Goal: Task Accomplishment & Management: Manage account settings

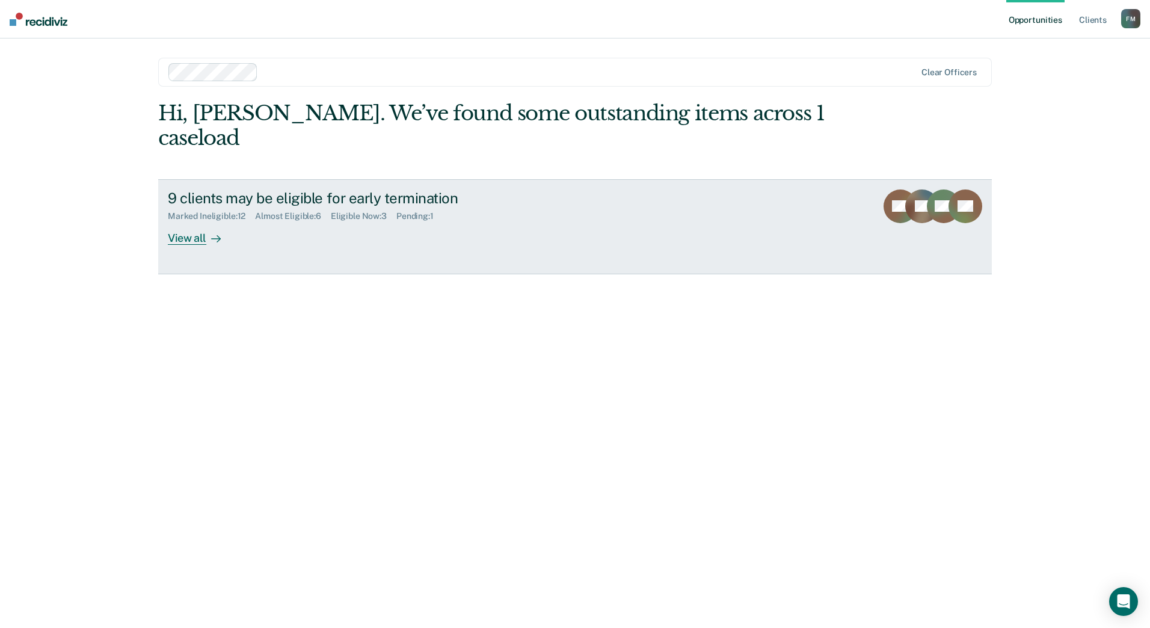
click at [196, 225] on link "9 clients may be eligible for early termination Marked Ineligible : 12 Almost E…" at bounding box center [575, 226] width 834 height 95
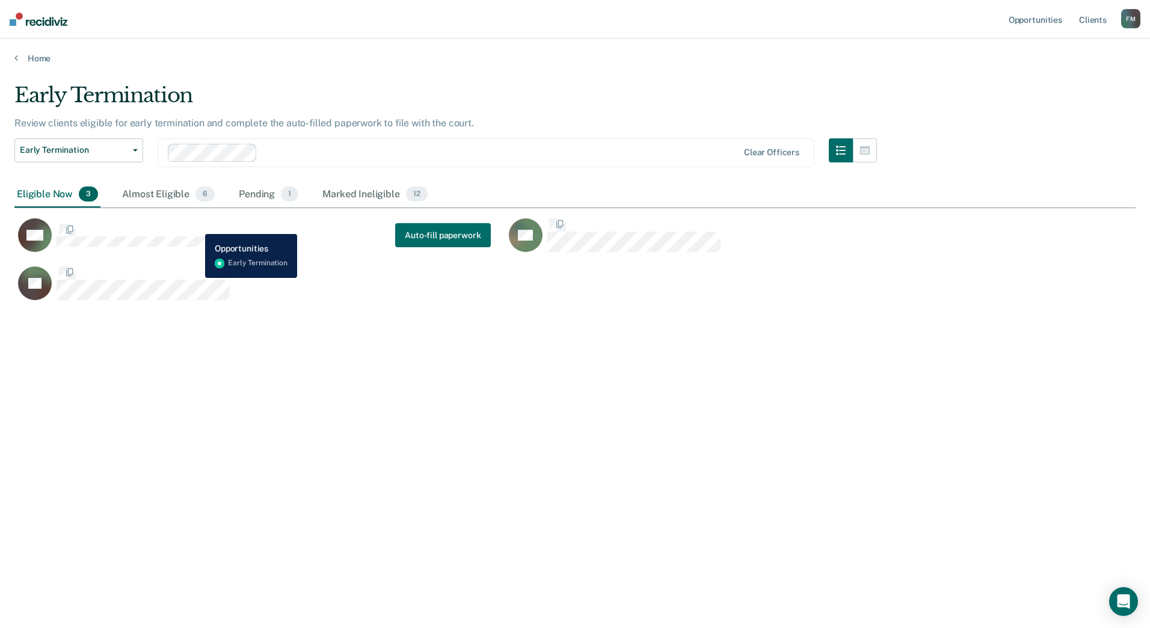
scroll to position [446, 1112]
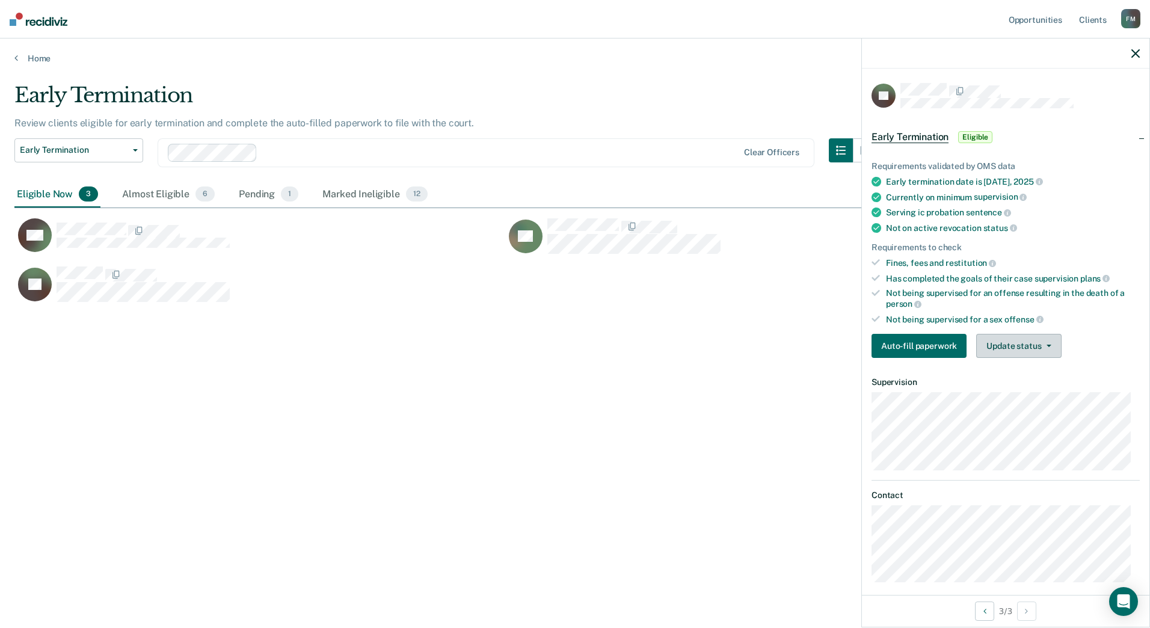
click at [1039, 344] on button "Update status" at bounding box center [1018, 346] width 85 height 24
click at [1029, 392] on button "Mark Ineligible" at bounding box center [1034, 393] width 116 height 19
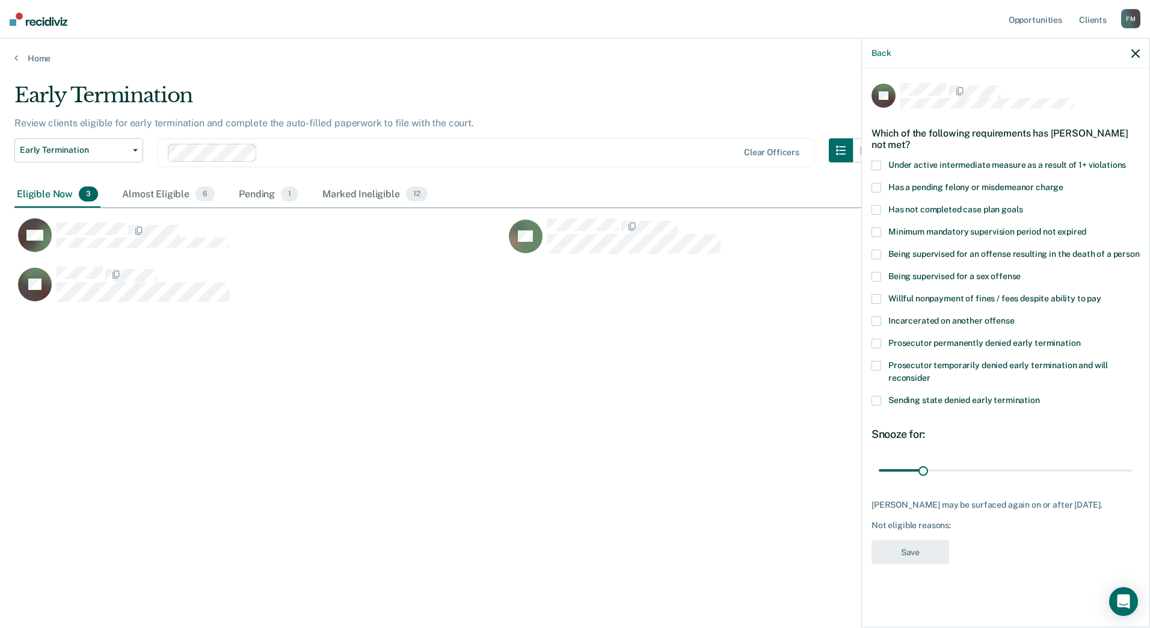
click at [874, 205] on span at bounding box center [876, 210] width 10 height 10
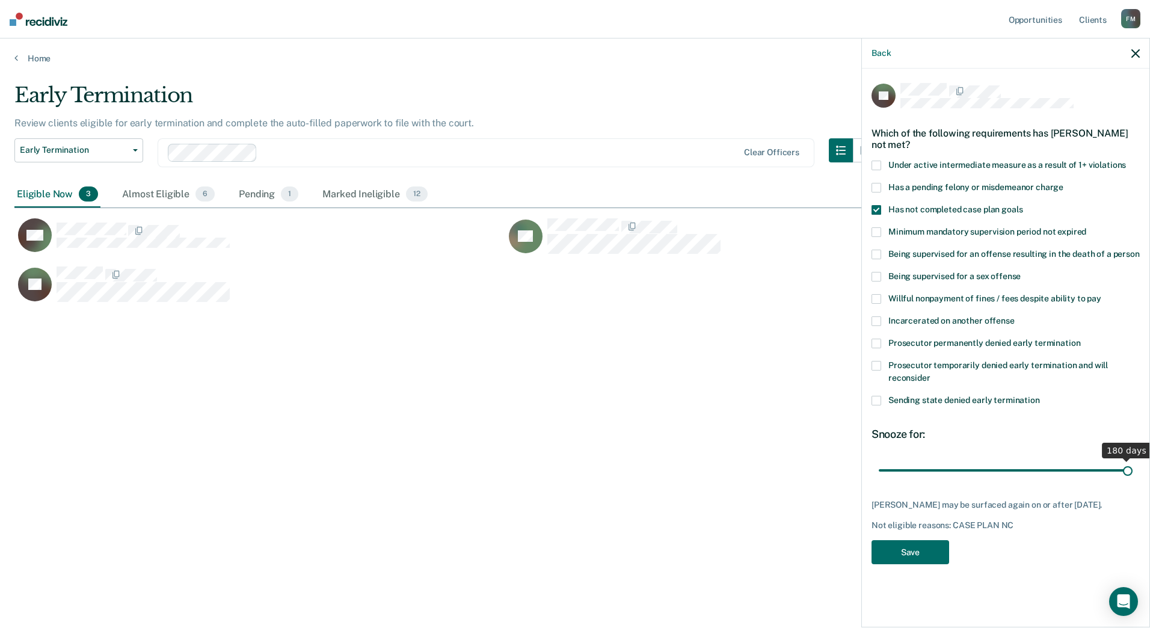
drag, startPoint x: 926, startPoint y: 458, endPoint x: 1152, endPoint y: 453, distance: 226.2
type input "180"
click at [1132, 459] on input "range" at bounding box center [1006, 469] width 254 height 21
click at [930, 542] on button "Save" at bounding box center [910, 552] width 78 height 25
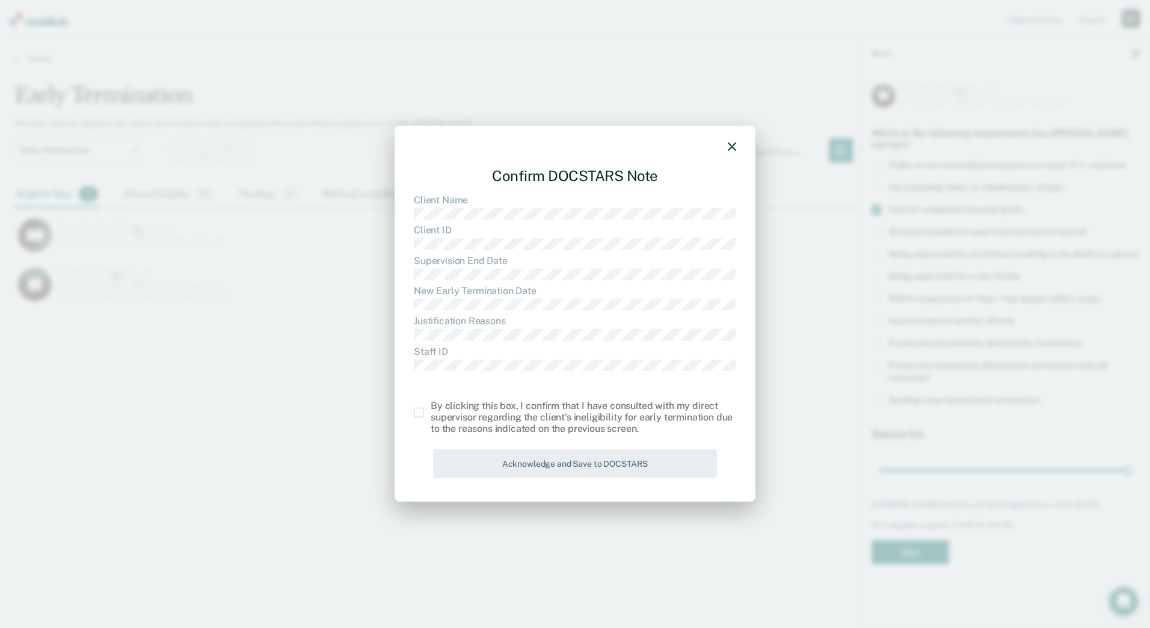
click at [416, 415] on span at bounding box center [419, 413] width 10 height 10
click at [431, 408] on input "checkbox" at bounding box center [431, 408] width 0 height 0
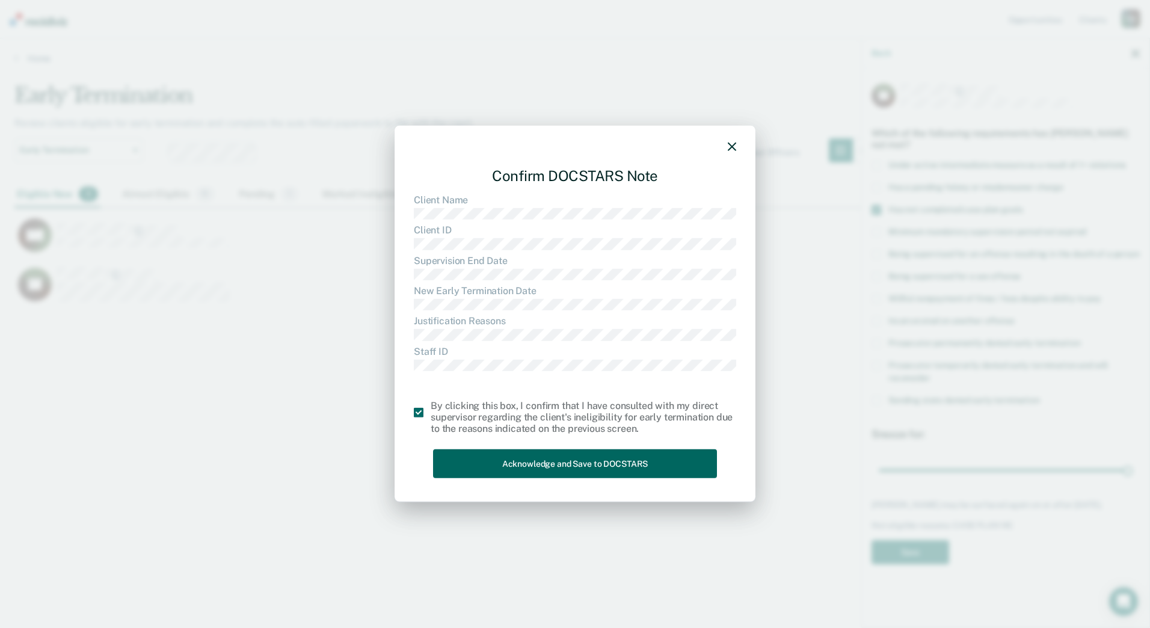
click at [551, 462] on button "Acknowledge and Save to DOCSTARS" at bounding box center [575, 463] width 284 height 29
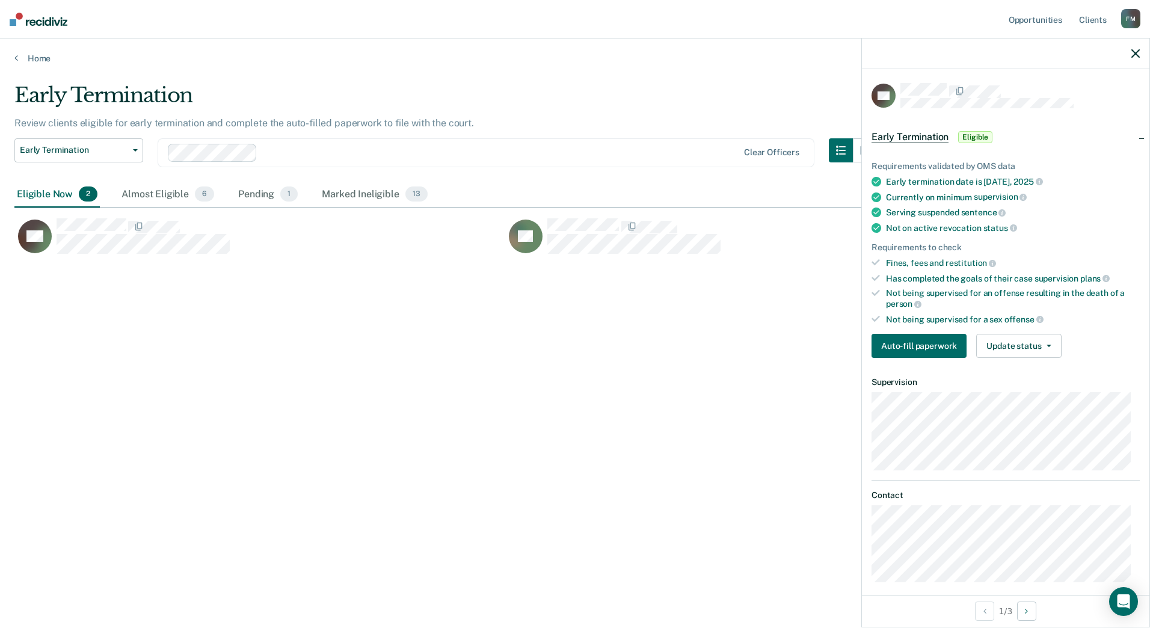
click at [1062, 340] on div "Auto-fill paperwork Update status [PERSON_NAME] Mark Ineligible" at bounding box center [1005, 346] width 268 height 24
click at [1051, 345] on button "Update status" at bounding box center [1018, 346] width 85 height 24
click at [1007, 390] on button "Mark Ineligible" at bounding box center [1034, 393] width 116 height 19
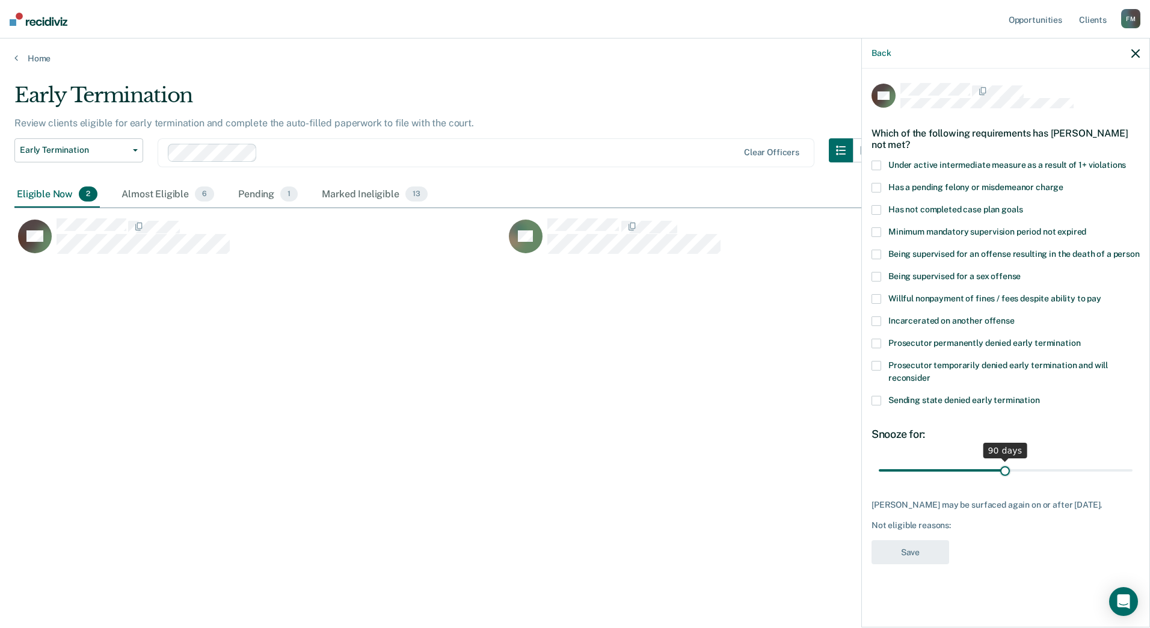
drag, startPoint x: 919, startPoint y: 468, endPoint x: 1005, endPoint y: 470, distance: 86.0
type input "90"
click at [1005, 470] on input "range" at bounding box center [1006, 469] width 254 height 21
click at [882, 207] on label "Has not completed case plan goals" at bounding box center [1005, 211] width 268 height 13
click at [928, 545] on button "Save" at bounding box center [910, 552] width 78 height 25
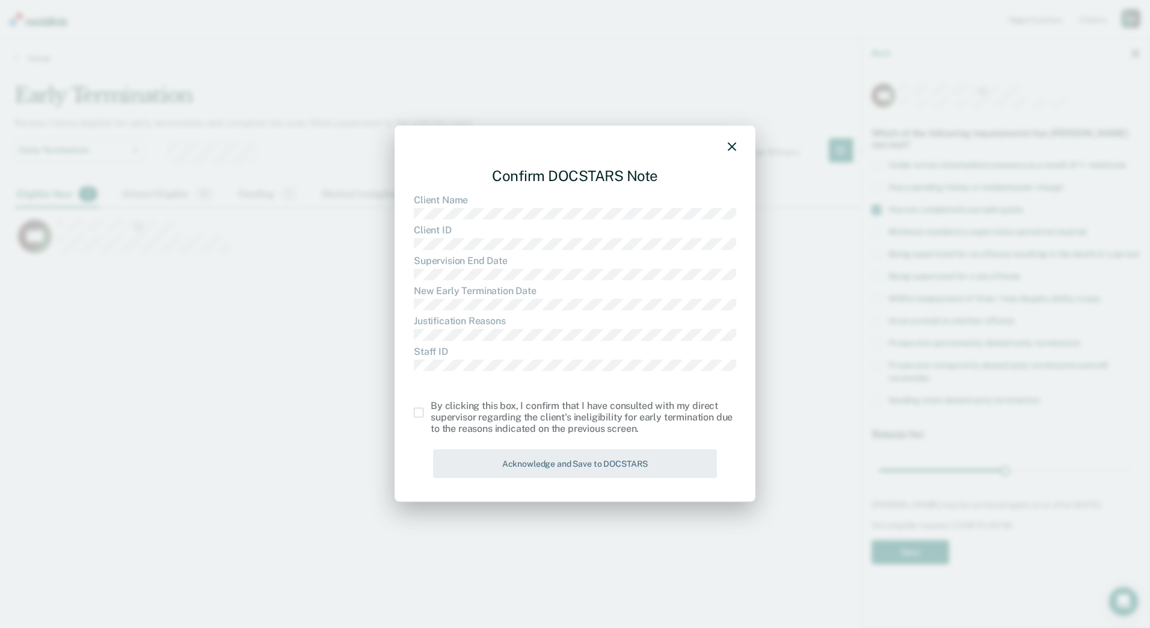
click at [420, 411] on span at bounding box center [419, 413] width 10 height 10
click at [431, 408] on input "checkbox" at bounding box center [431, 408] width 0 height 0
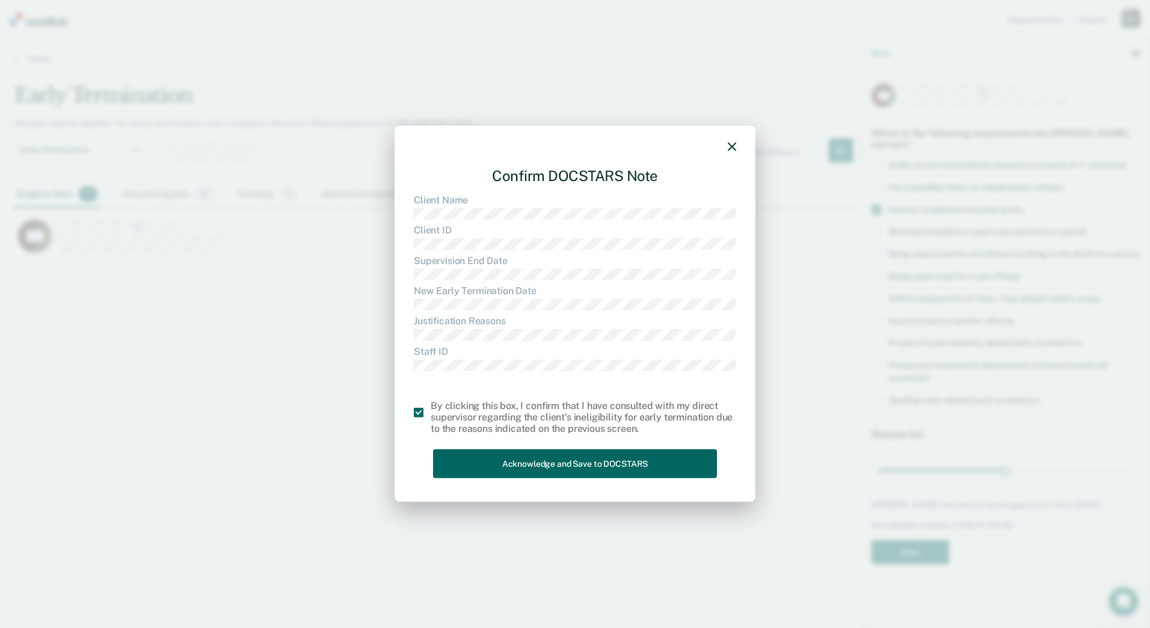
click at [544, 464] on button "Acknowledge and Save to DOCSTARS" at bounding box center [575, 463] width 284 height 29
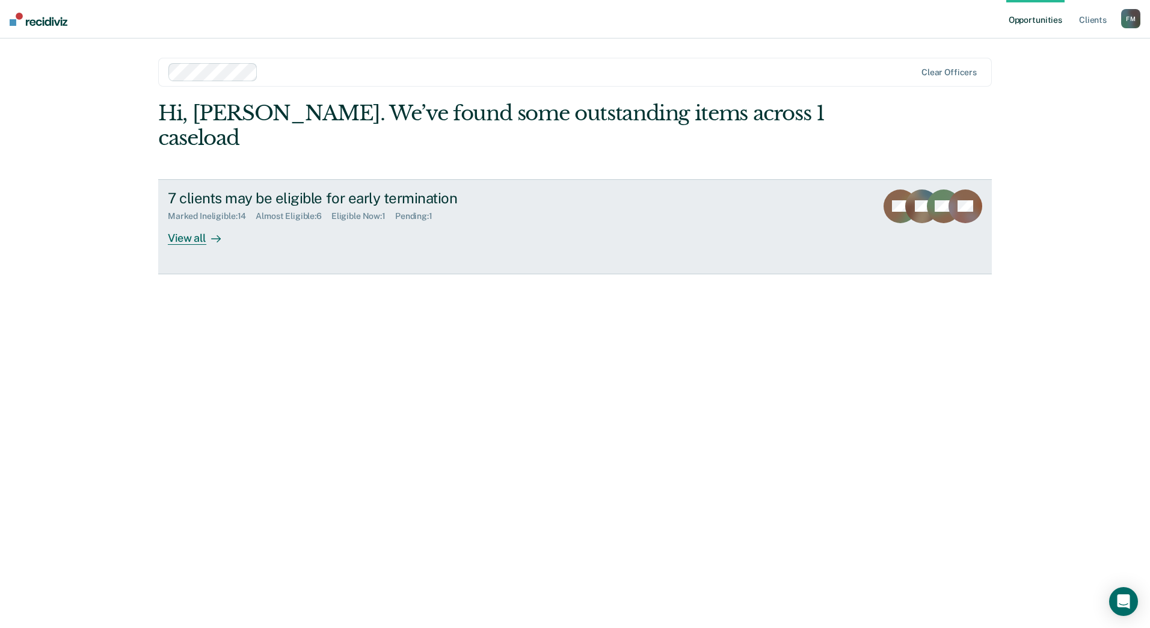
click at [191, 221] on div "View all" at bounding box center [201, 232] width 67 height 23
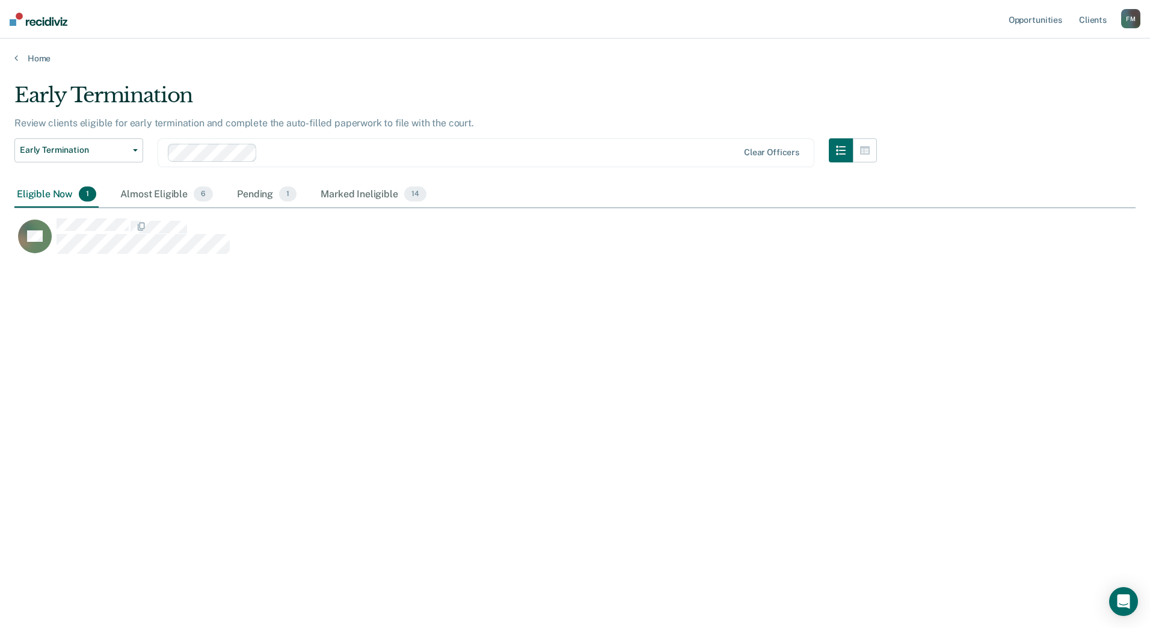
scroll to position [446, 1112]
click at [162, 201] on div "Almost Eligible 6" at bounding box center [166, 195] width 97 height 26
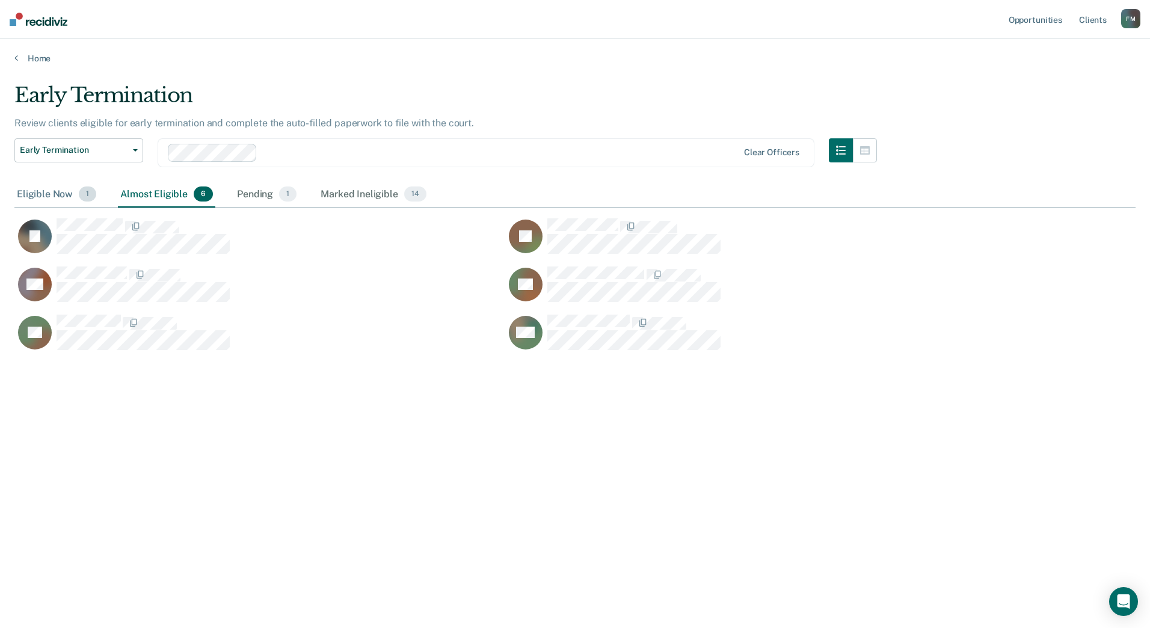
click at [41, 187] on div "Eligible Now 1" at bounding box center [56, 195] width 84 height 26
